Goal: Task Accomplishment & Management: Manage account settings

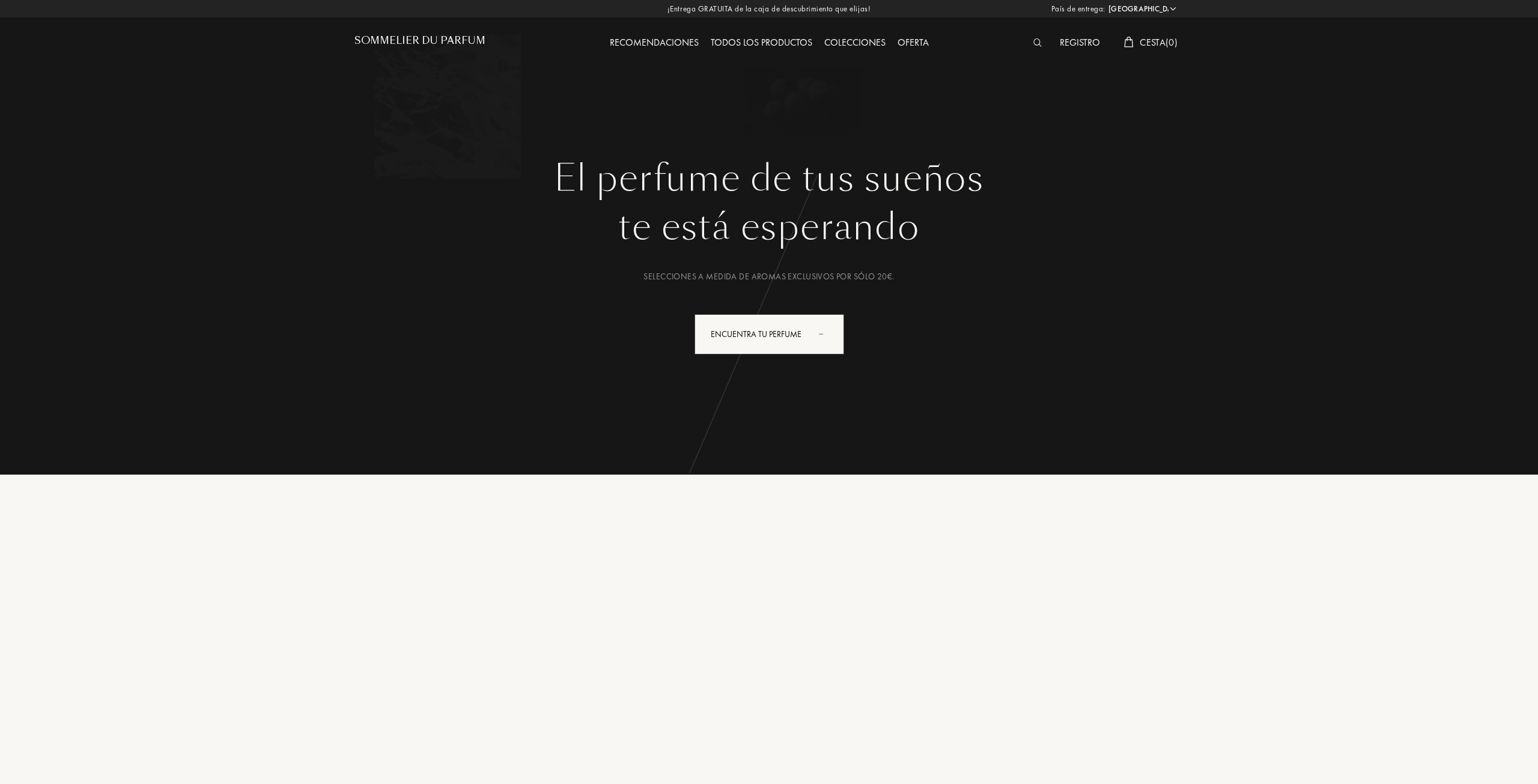
select select "ES"
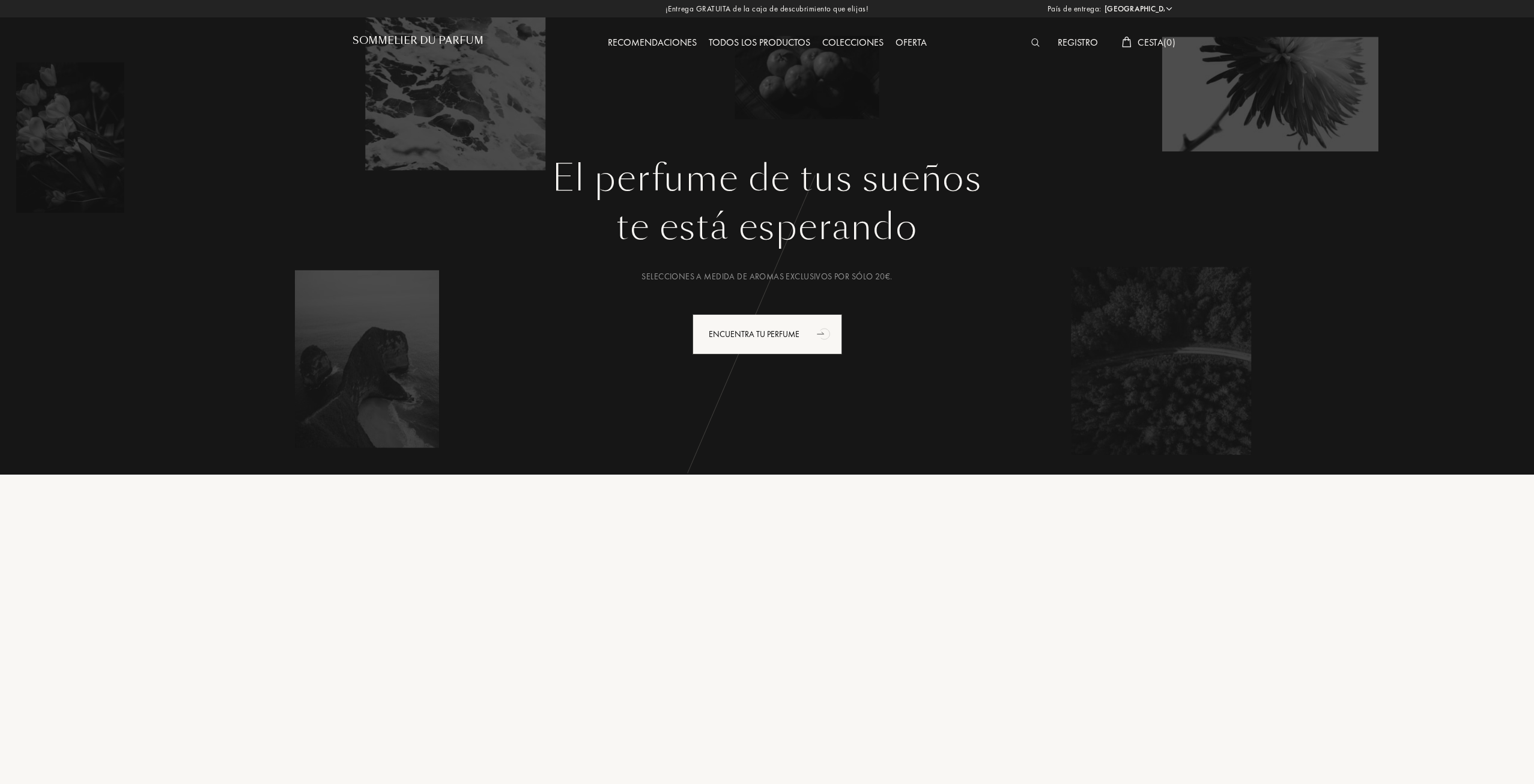
click at [1066, 40] on div "Registro" at bounding box center [1078, 43] width 53 height 15
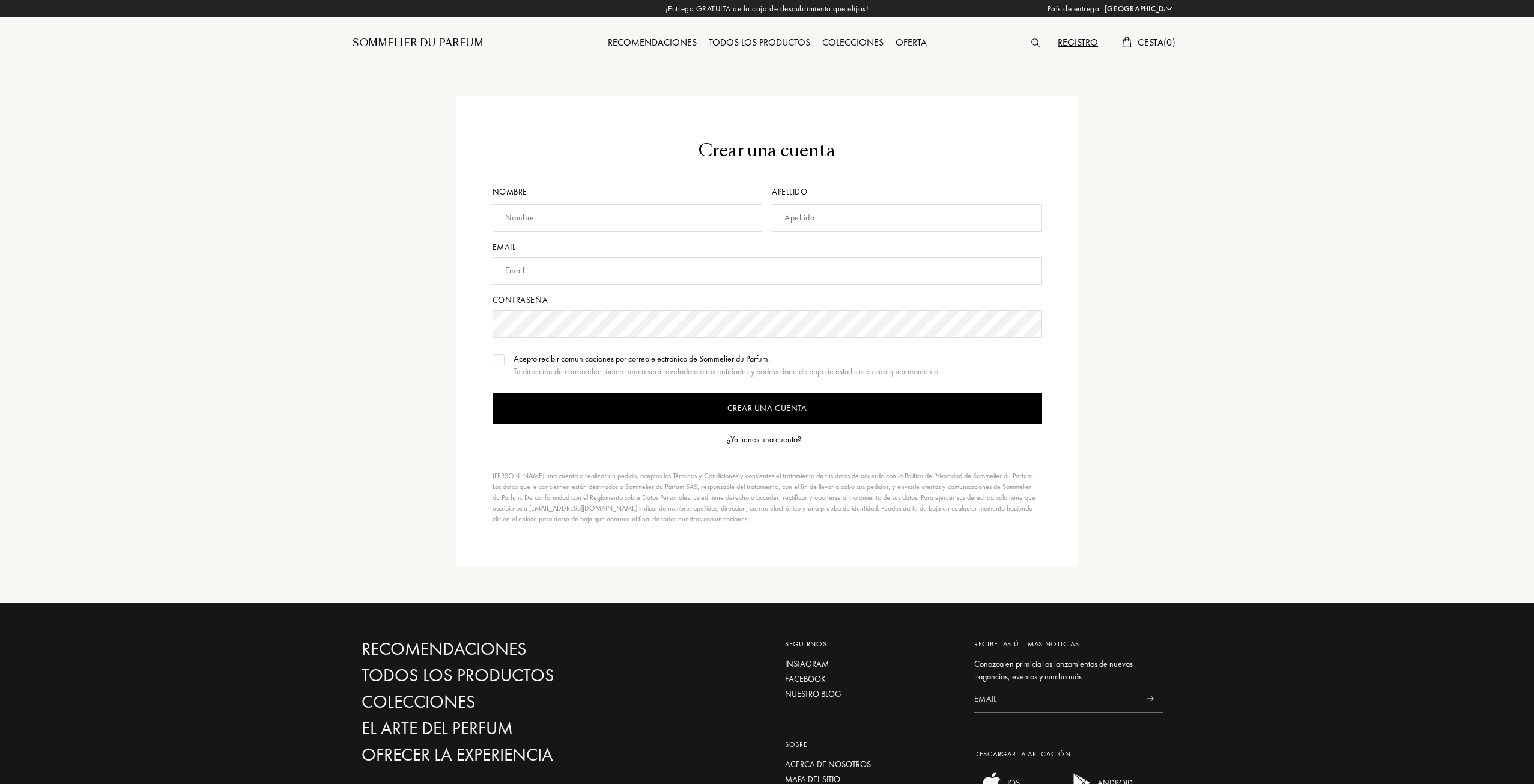
select select "ES"
click at [763, 438] on div "¿Ya tienes una cuenta?" at bounding box center [764, 440] width 75 height 13
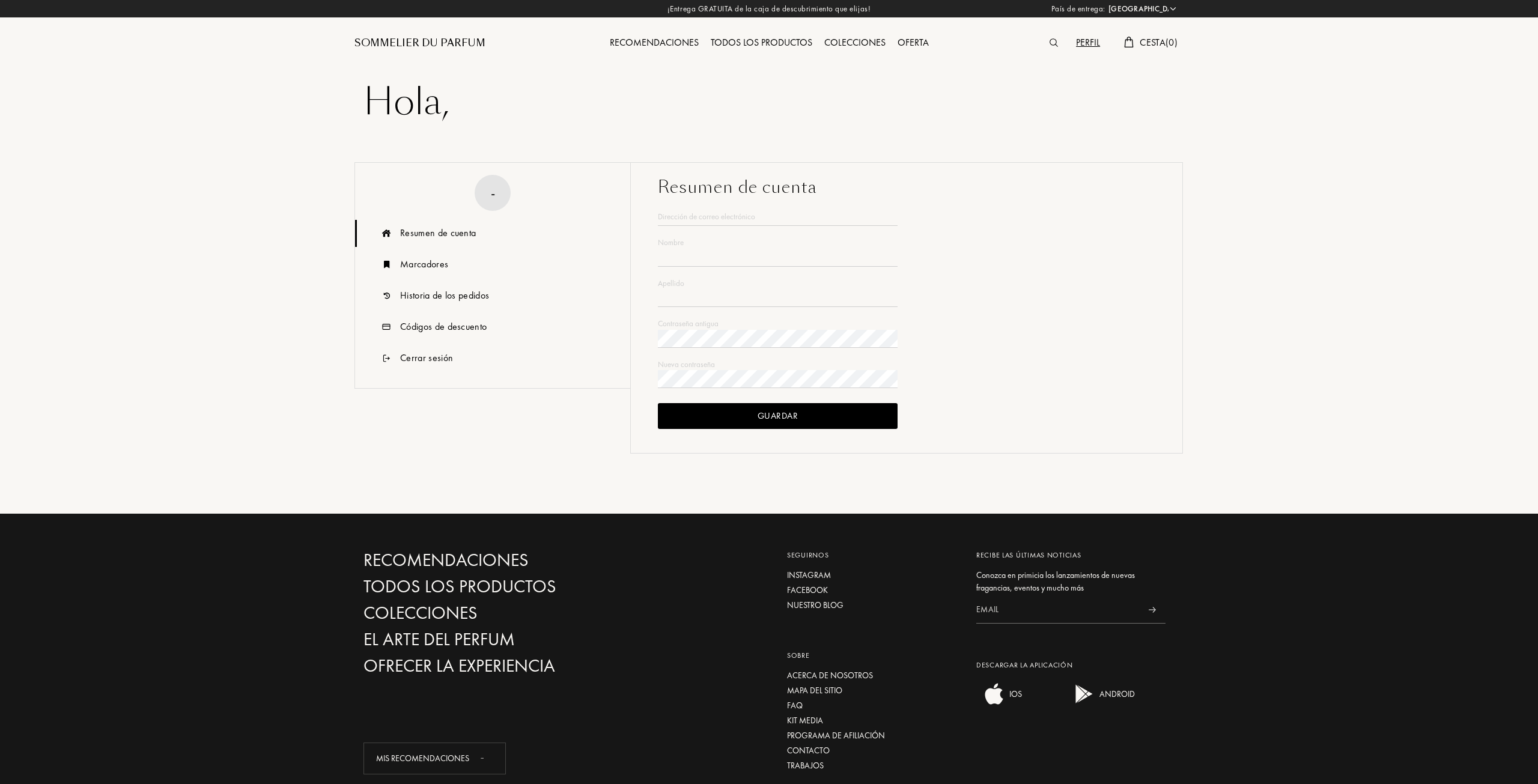
select select "ES"
type input "Pablo"
type input "Piña Rodriguez"
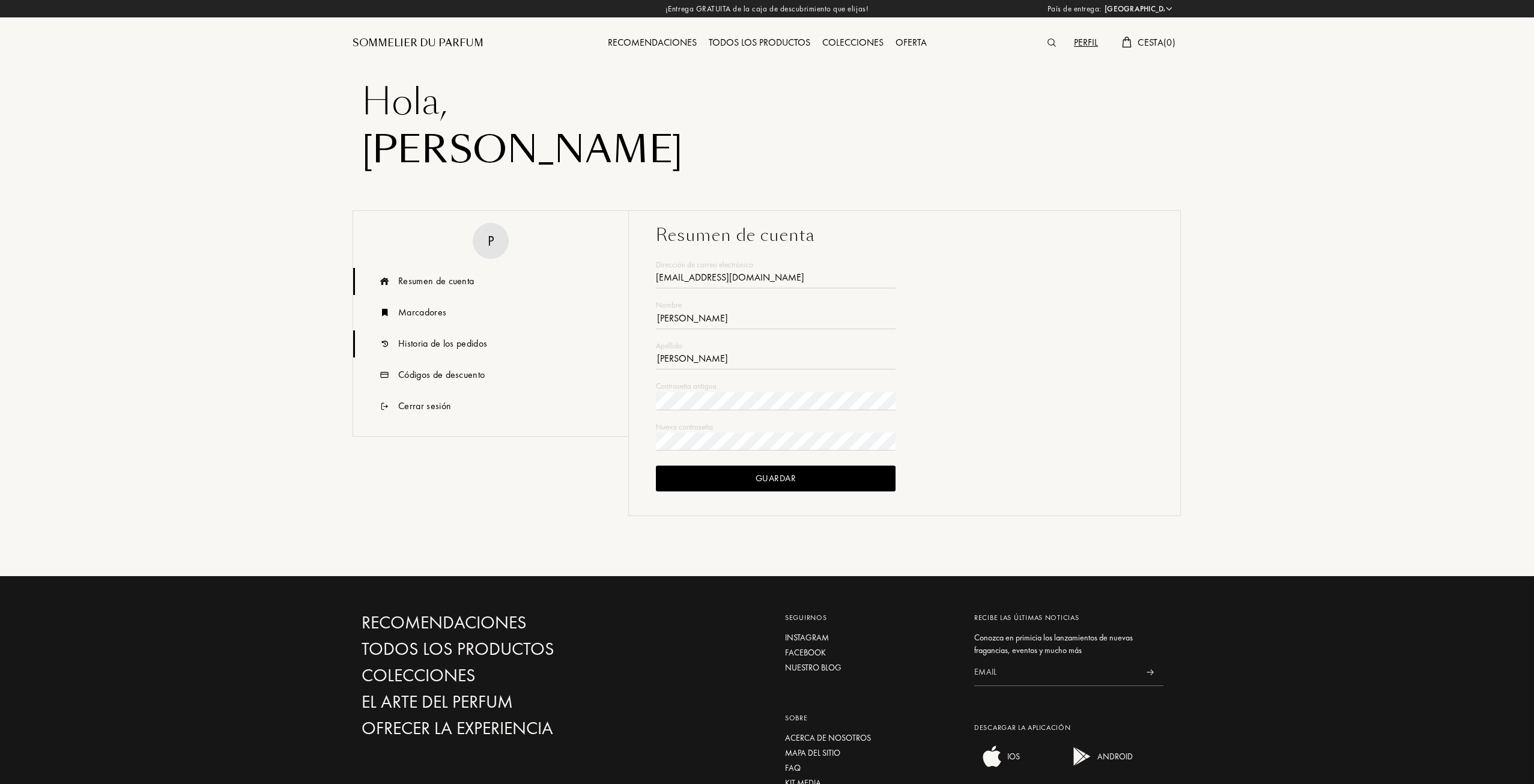
type input "godon9@msn.com"
click at [426, 341] on div "Historia de los pedidos" at bounding box center [443, 343] width 89 height 15
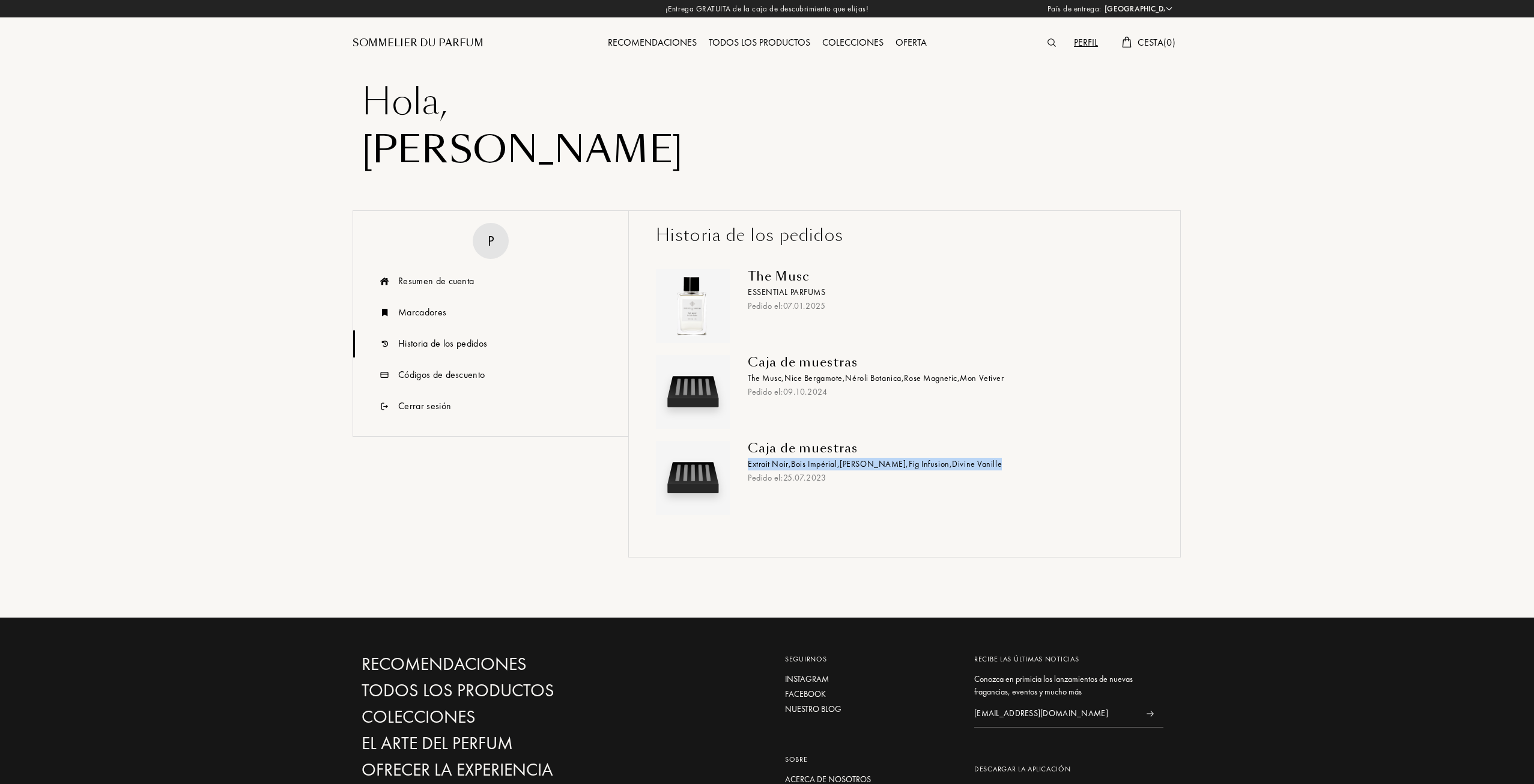
drag, startPoint x: 1005, startPoint y: 461, endPoint x: 742, endPoint y: 465, distance: 263.0
click at [742, 465] on div "Caja de muestras Extrait Noir , Bois Impérial , Gris Charnel , Fig Infusion , D…" at bounding box center [946, 477] width 414 height 74
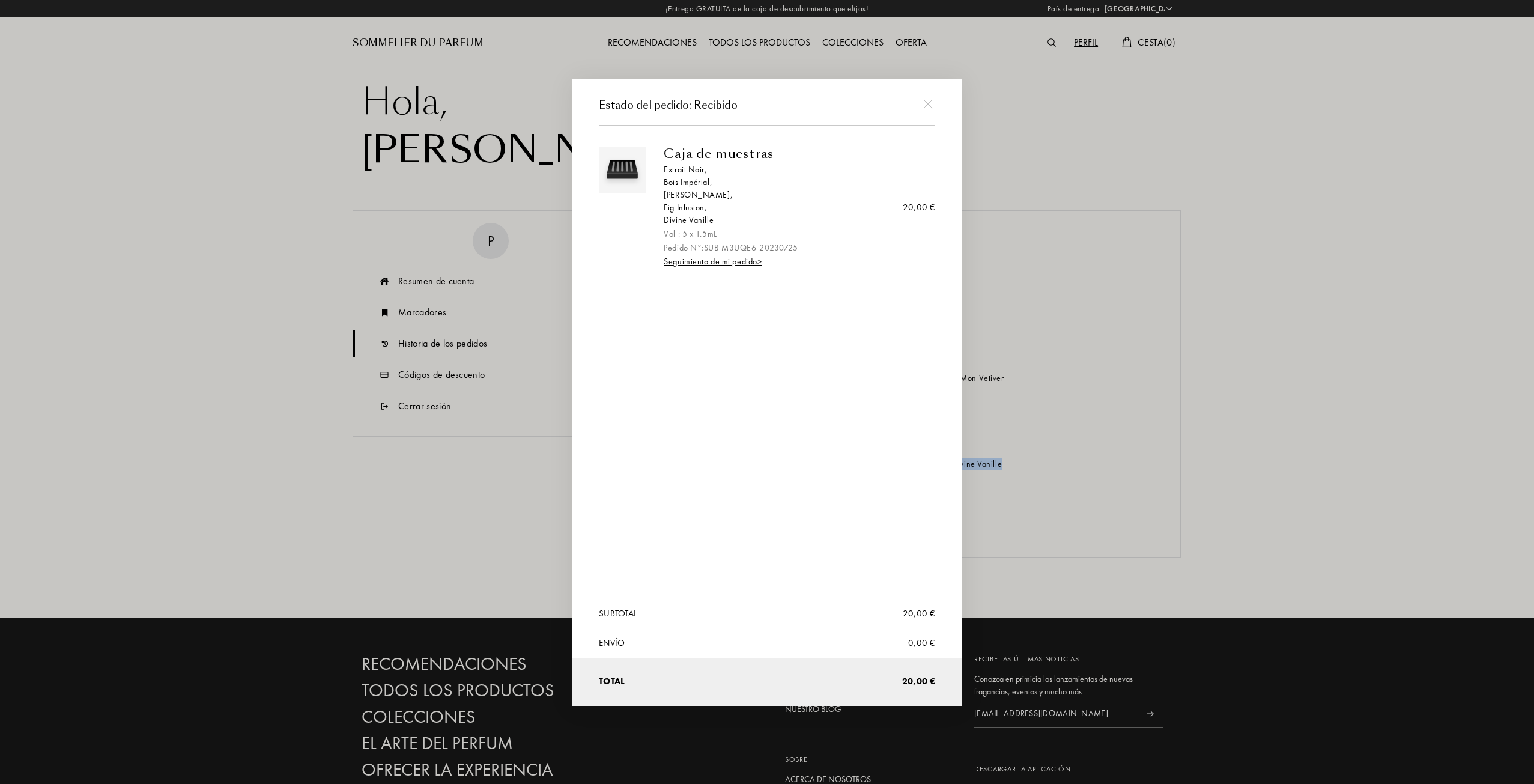
copy div "Extrait Noir , Bois Impérial , Gris Charnel , Fig Infusion , Divine Vanille"
drag, startPoint x: 722, startPoint y: 223, endPoint x: 660, endPoint y: 174, distance: 79.0
click at [660, 174] on div "Caja de muestras Extrait Noir , Bois Impérial , Gris Charnel , Fig Infusion , D…" at bounding box center [794, 207] width 281 height 122
copy div "Extrait Noir , Bois Impérial , Gris Charnel , Fig Infusion , Divine Vanille"
click at [844, 342] on div "Caja de muestras Extrait Noir , Bois Impérial , Gris Charnel , Fig Infusion , D…" at bounding box center [767, 286] width 336 height 305
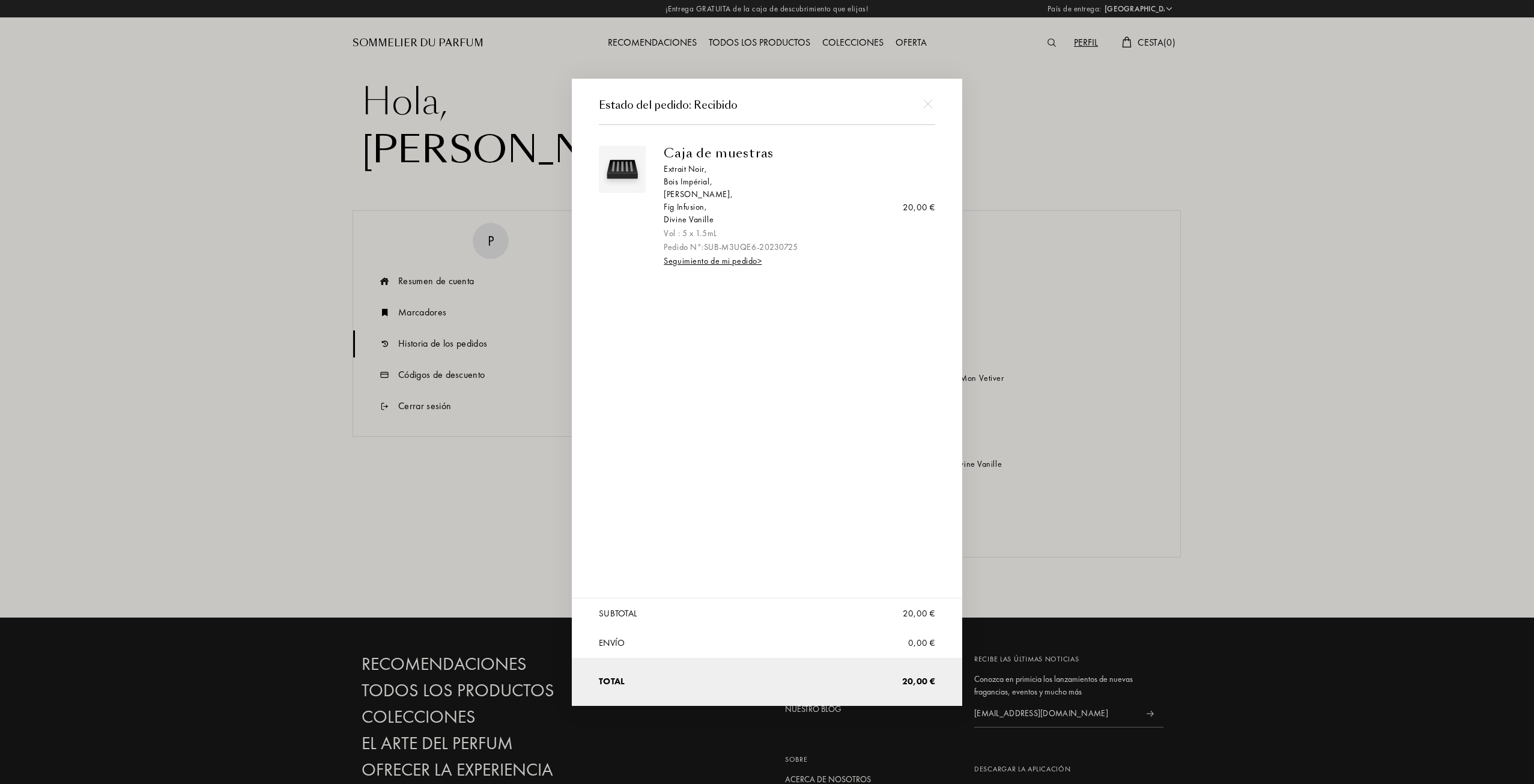
click at [316, 220] on div at bounding box center [769, 392] width 1538 height 784
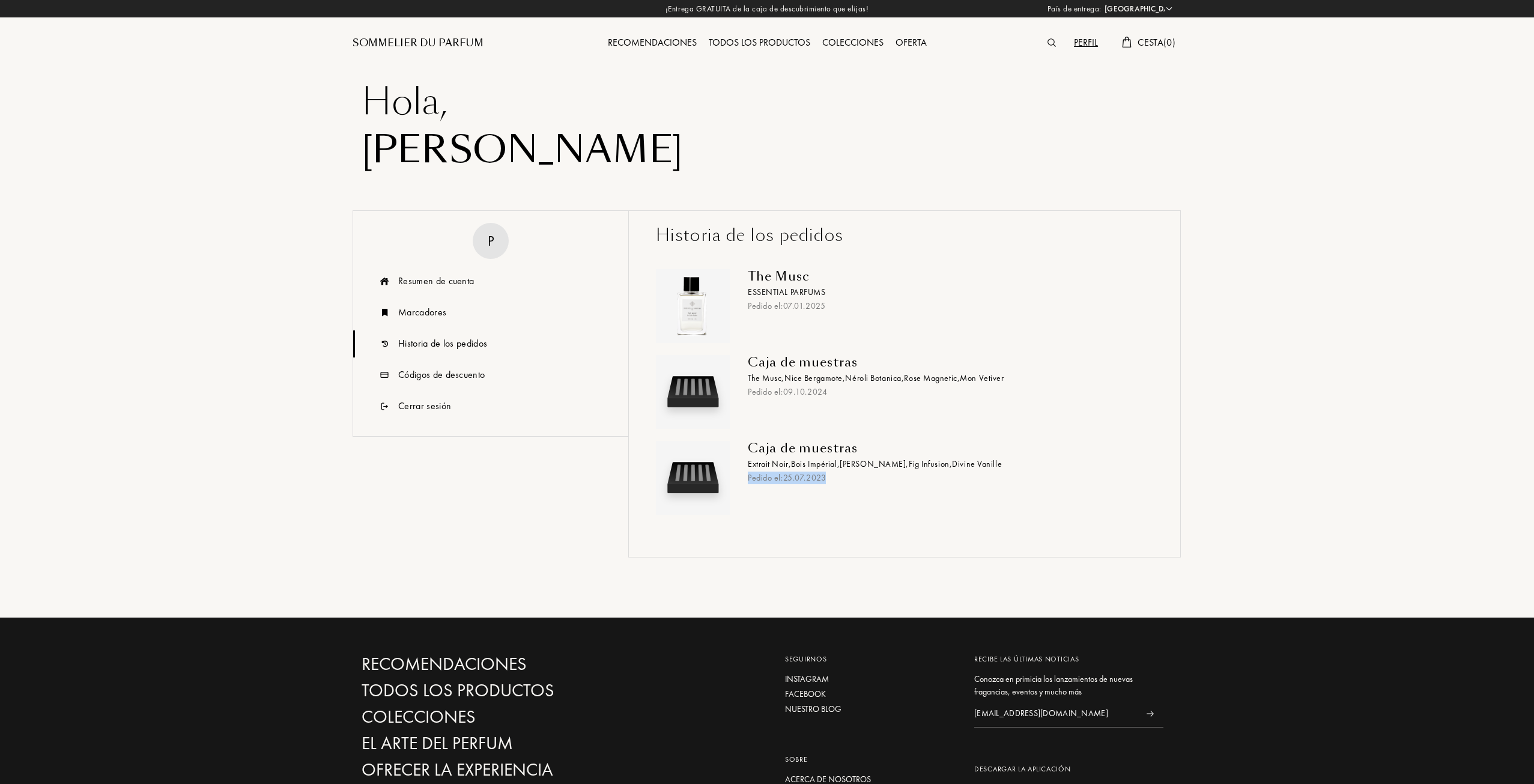
drag, startPoint x: 835, startPoint y: 483, endPoint x: 750, endPoint y: 486, distance: 85.1
click at [750, 486] on div "Caja de muestras Extrait Noir , Bois Impérial , Gris Charnel , Fig Infusion , D…" at bounding box center [946, 477] width 414 height 74
copy div "Pedido el: 25 . 07 . 2023"
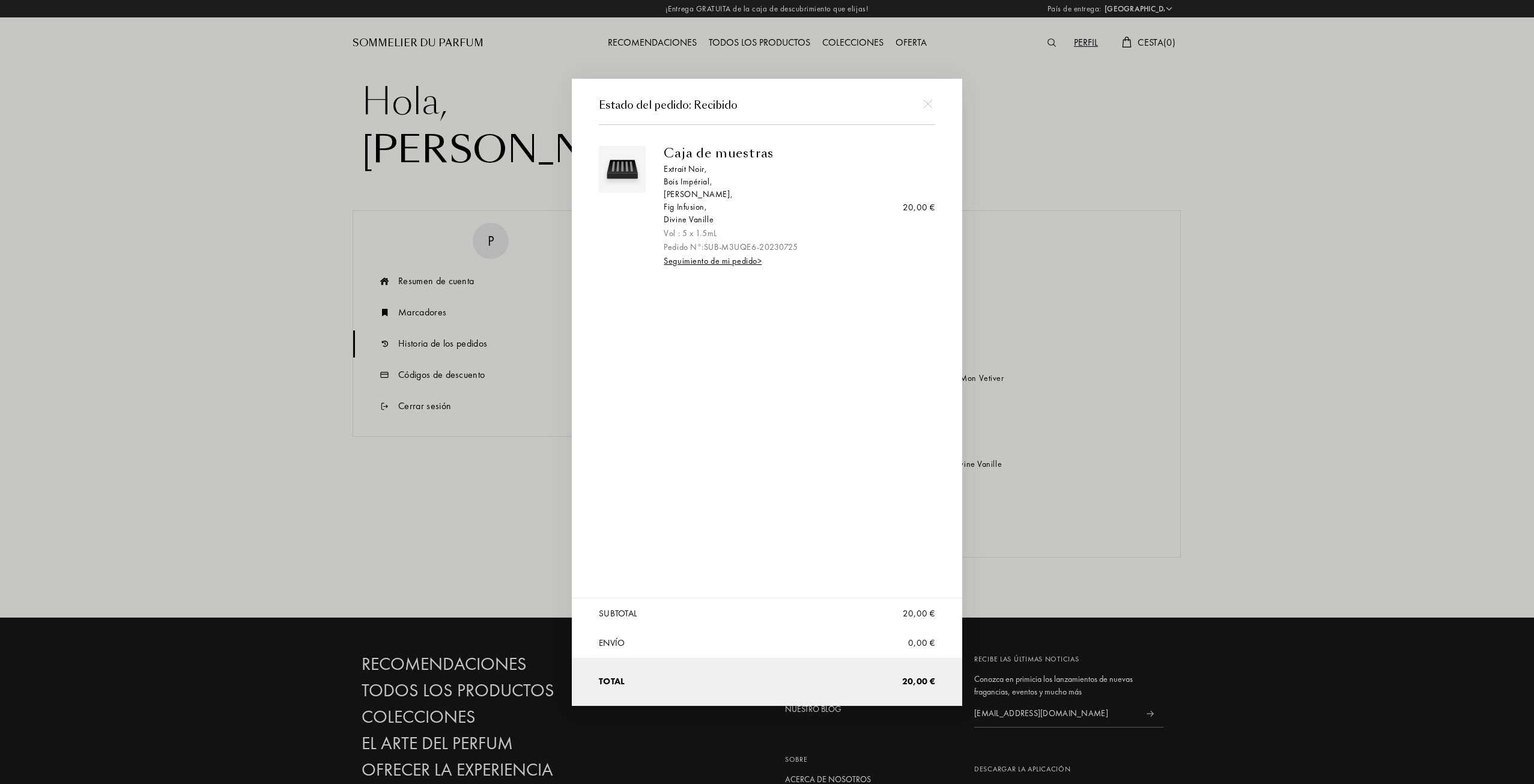
click at [260, 372] on div at bounding box center [769, 392] width 1538 height 784
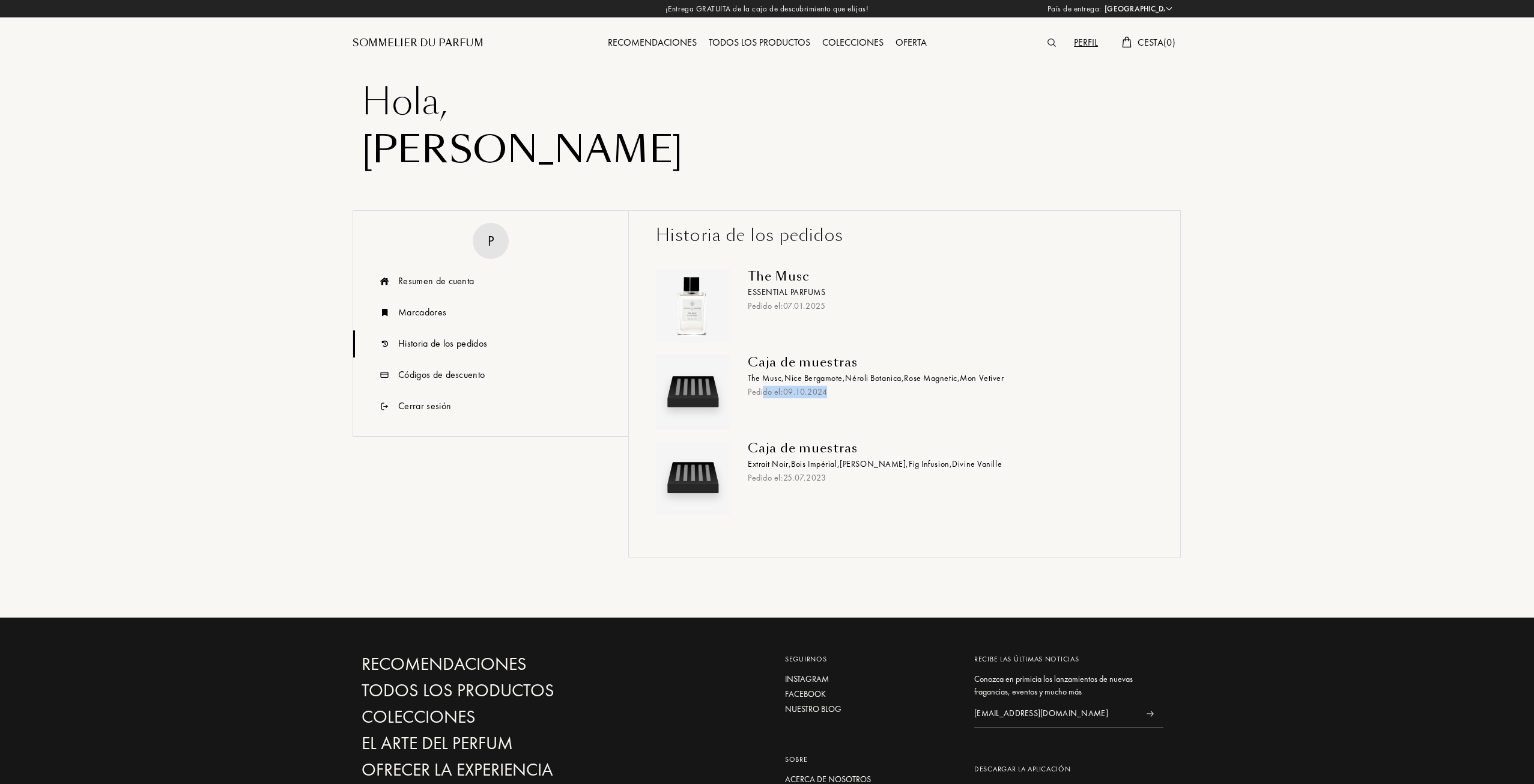
drag, startPoint x: 842, startPoint y: 394, endPoint x: 762, endPoint y: 389, distance: 80.2
click at [762, 389] on div "Pedido el: 09 . 10 . 2024" at bounding box center [946, 392] width 396 height 13
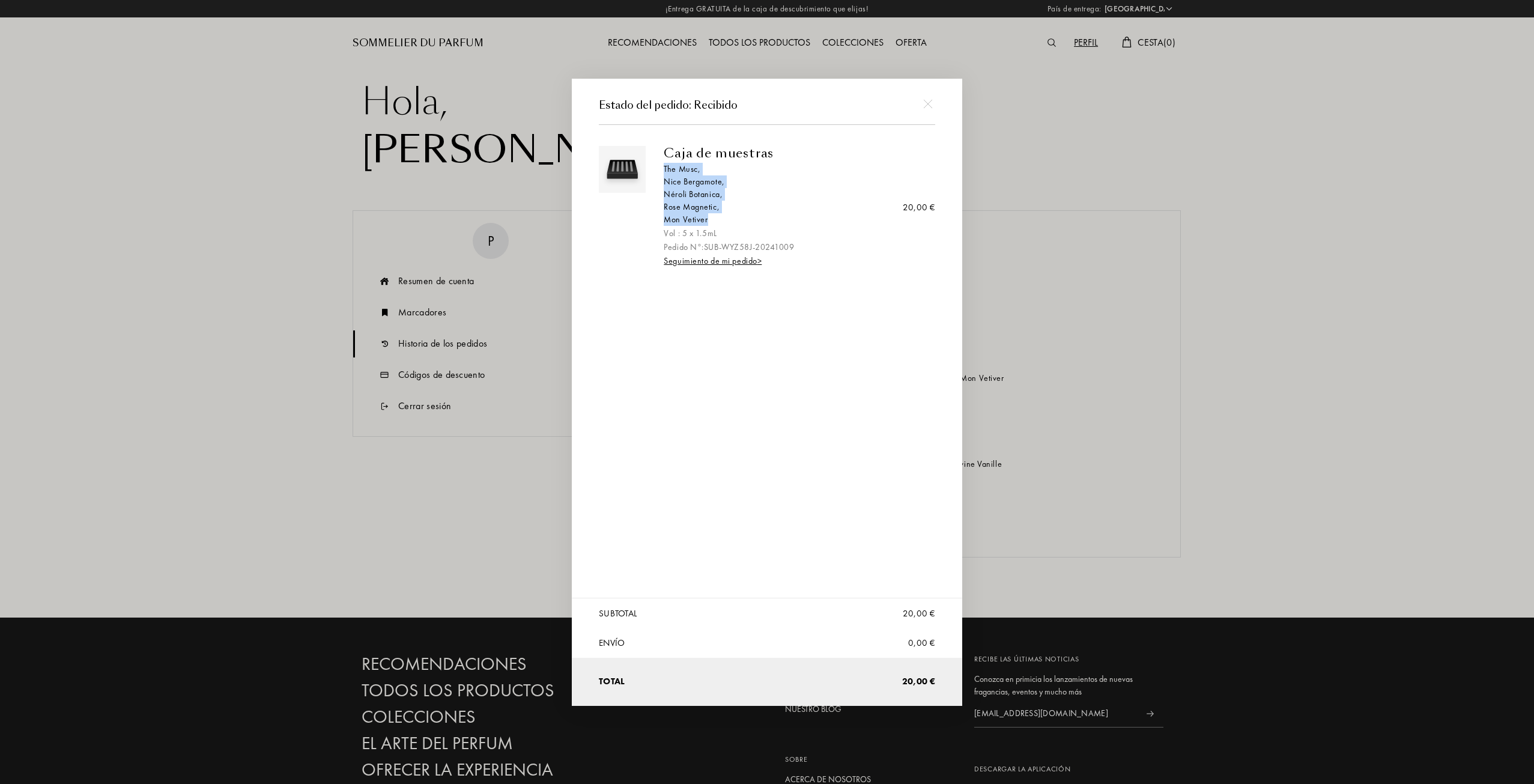
drag, startPoint x: 717, startPoint y: 224, endPoint x: 410, endPoint y: 256, distance: 308.7
click at [657, 173] on div "Caja de muestras The Musc , Nice Bergamote , Néroli Botanica , Rose Magnetic , …" at bounding box center [794, 207] width 281 height 122
copy div "The Musc , Nice Bergamote , Néroli Botanica , Rose Magnetic , Mon Vetiver"
drag, startPoint x: 1117, startPoint y: 586, endPoint x: 1108, endPoint y: 553, distance: 34.2
click at [1117, 585] on div at bounding box center [769, 392] width 1538 height 784
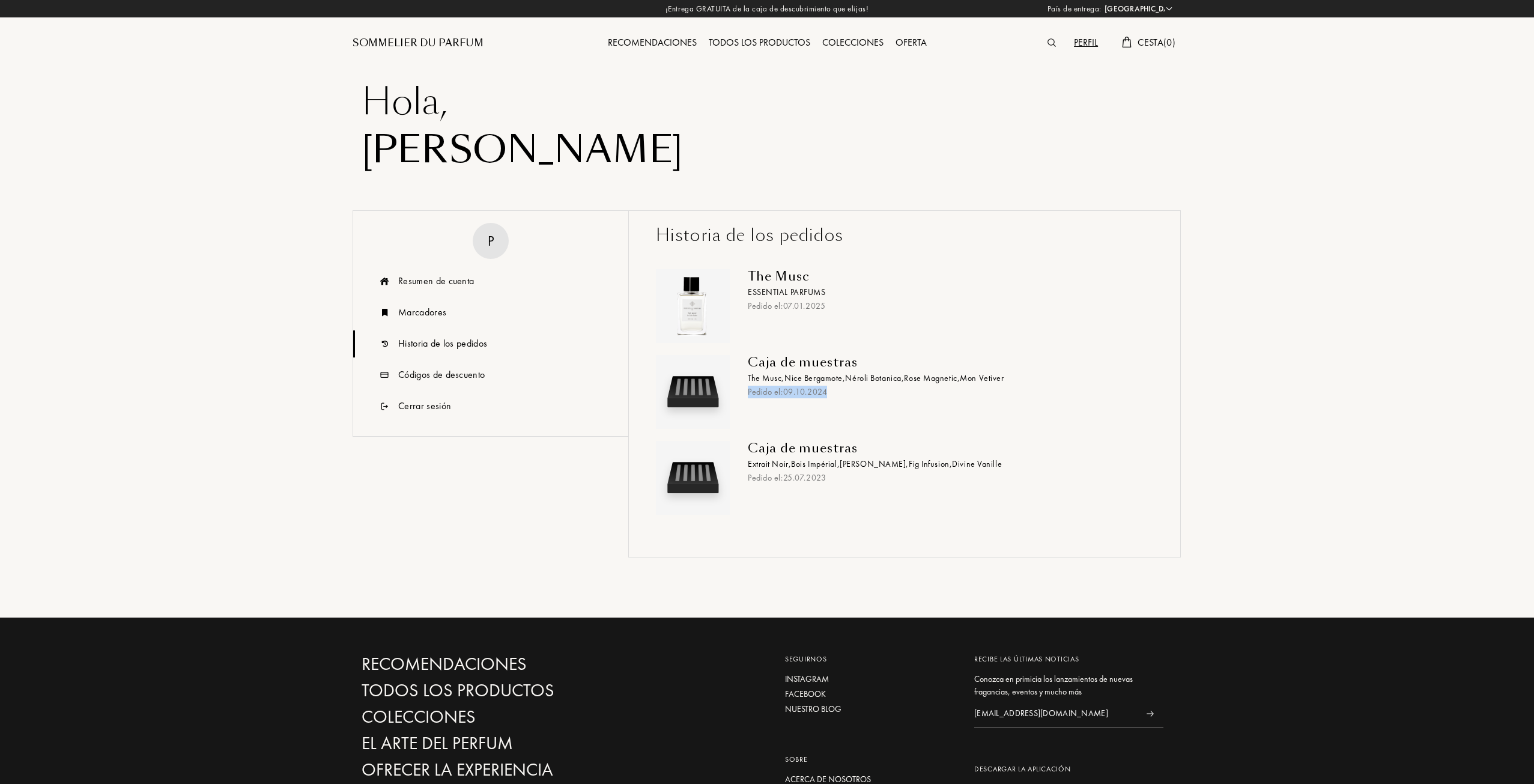
drag, startPoint x: 833, startPoint y: 396, endPoint x: 749, endPoint y: 394, distance: 84.0
click at [749, 394] on div "Pedido el: 09 . 10 . 2024" at bounding box center [946, 392] width 396 height 13
copy div "Pedido el: 09 . 10 . 2024"
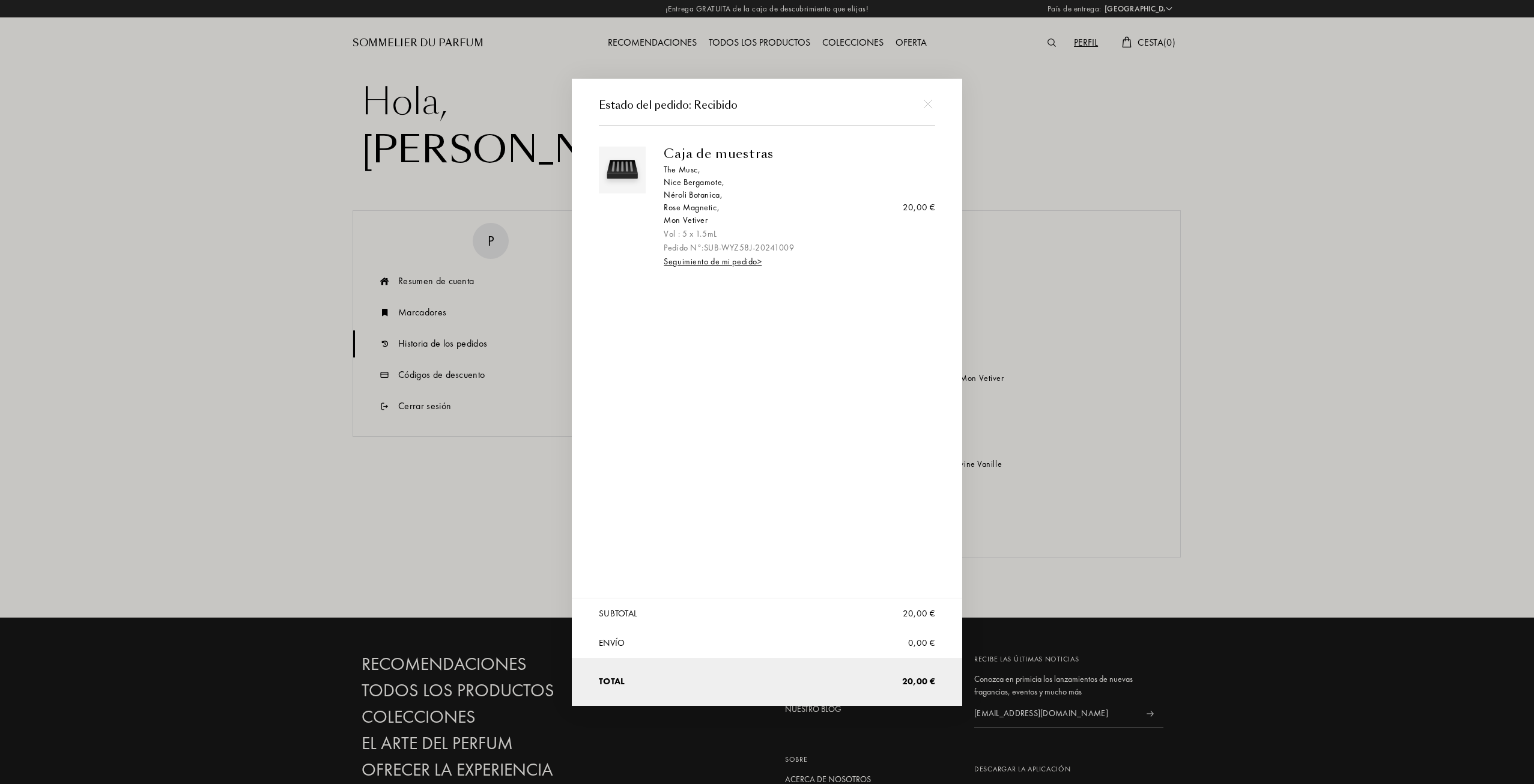
click at [320, 302] on div at bounding box center [769, 392] width 1538 height 784
